Goal: Transaction & Acquisition: Purchase product/service

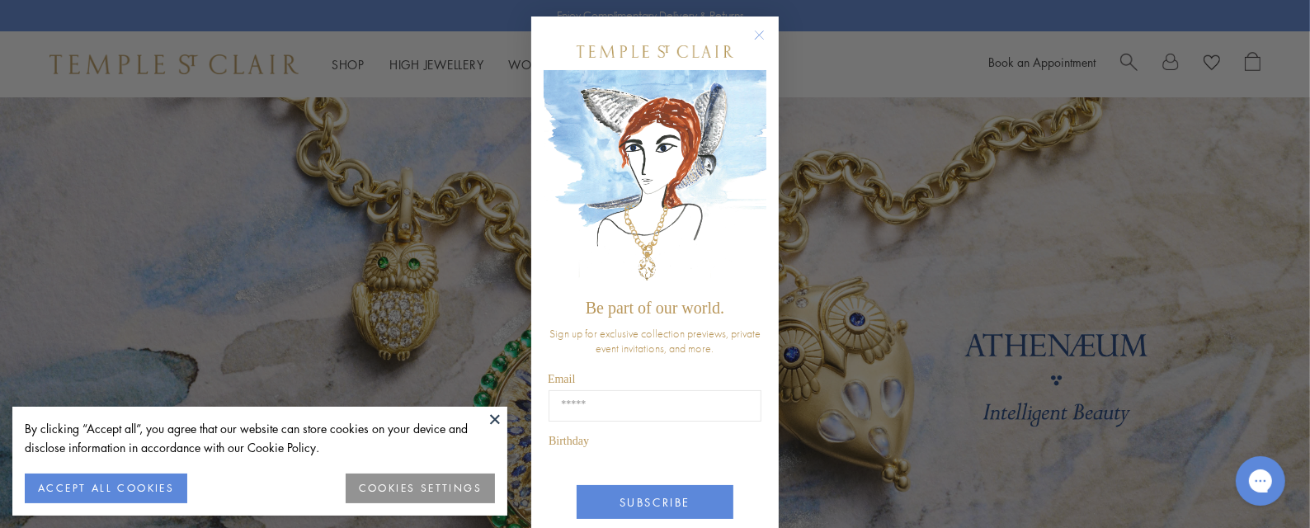
click at [87, 482] on button "ACCEPT ALL COOKIES" at bounding box center [106, 488] width 162 height 30
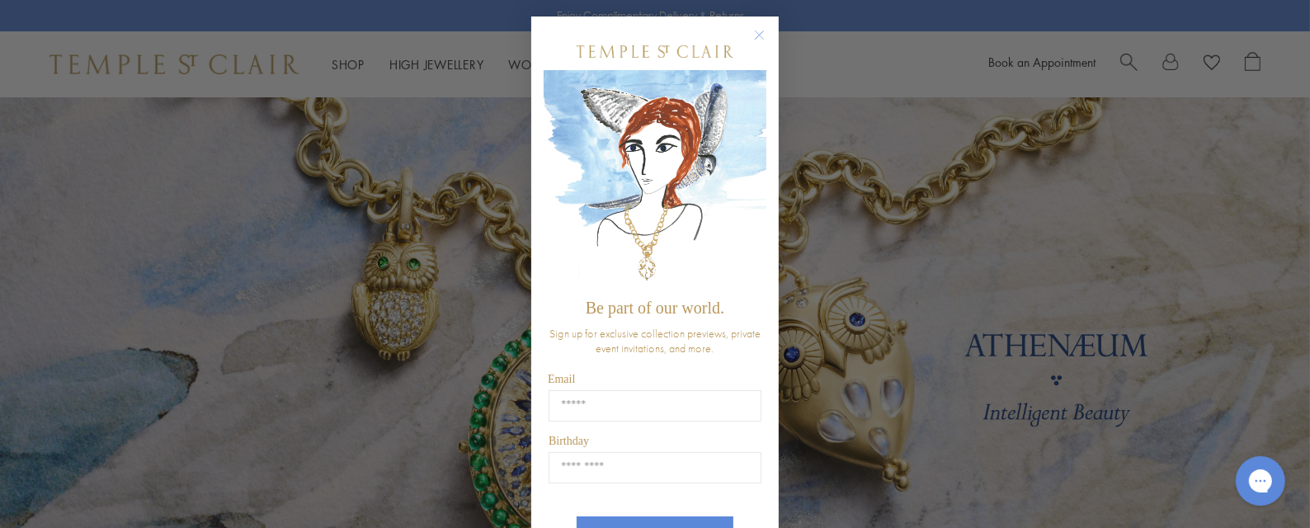
click at [751, 28] on circle "Close dialog" at bounding box center [760, 36] width 20 height 20
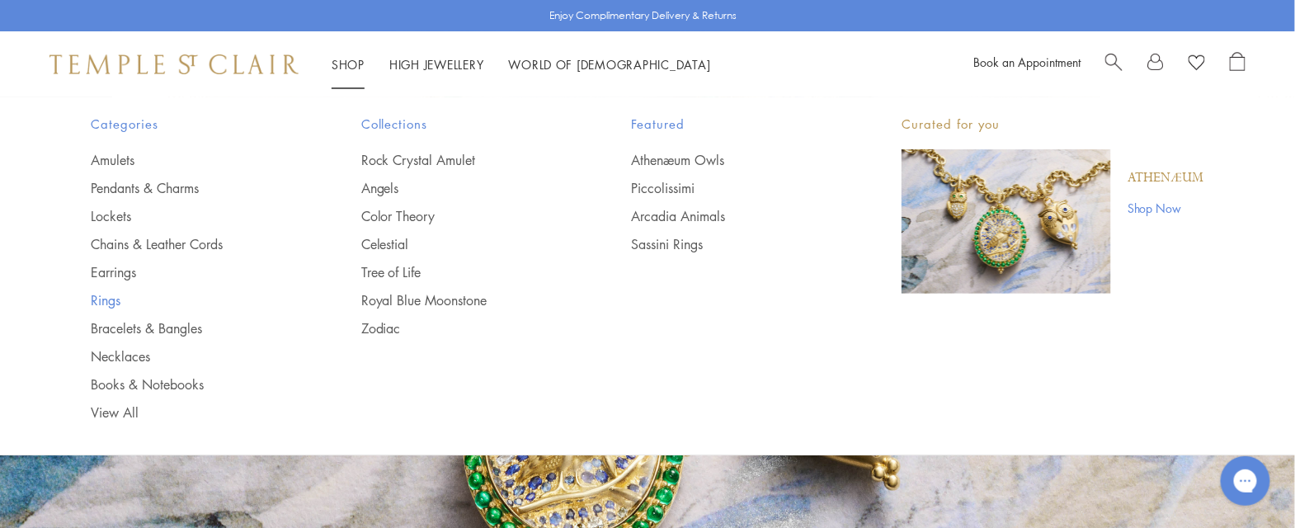
click at [112, 294] on link "Rings" at bounding box center [193, 300] width 205 height 18
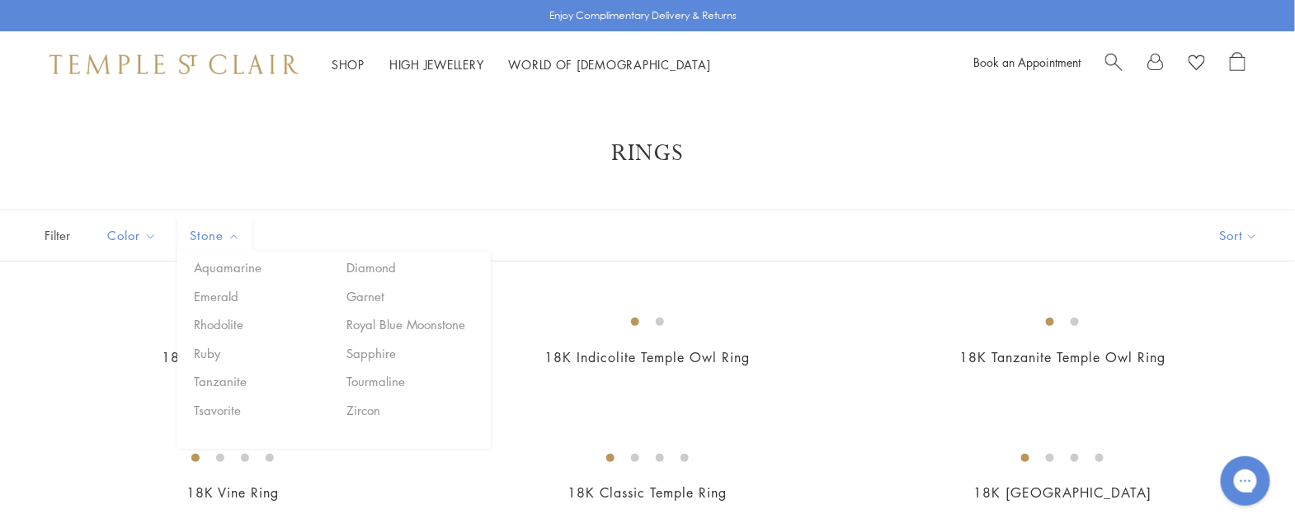
click at [367, 344] on button "Sapphire" at bounding box center [412, 353] width 140 height 19
